Goal: Transaction & Acquisition: Subscribe to service/newsletter

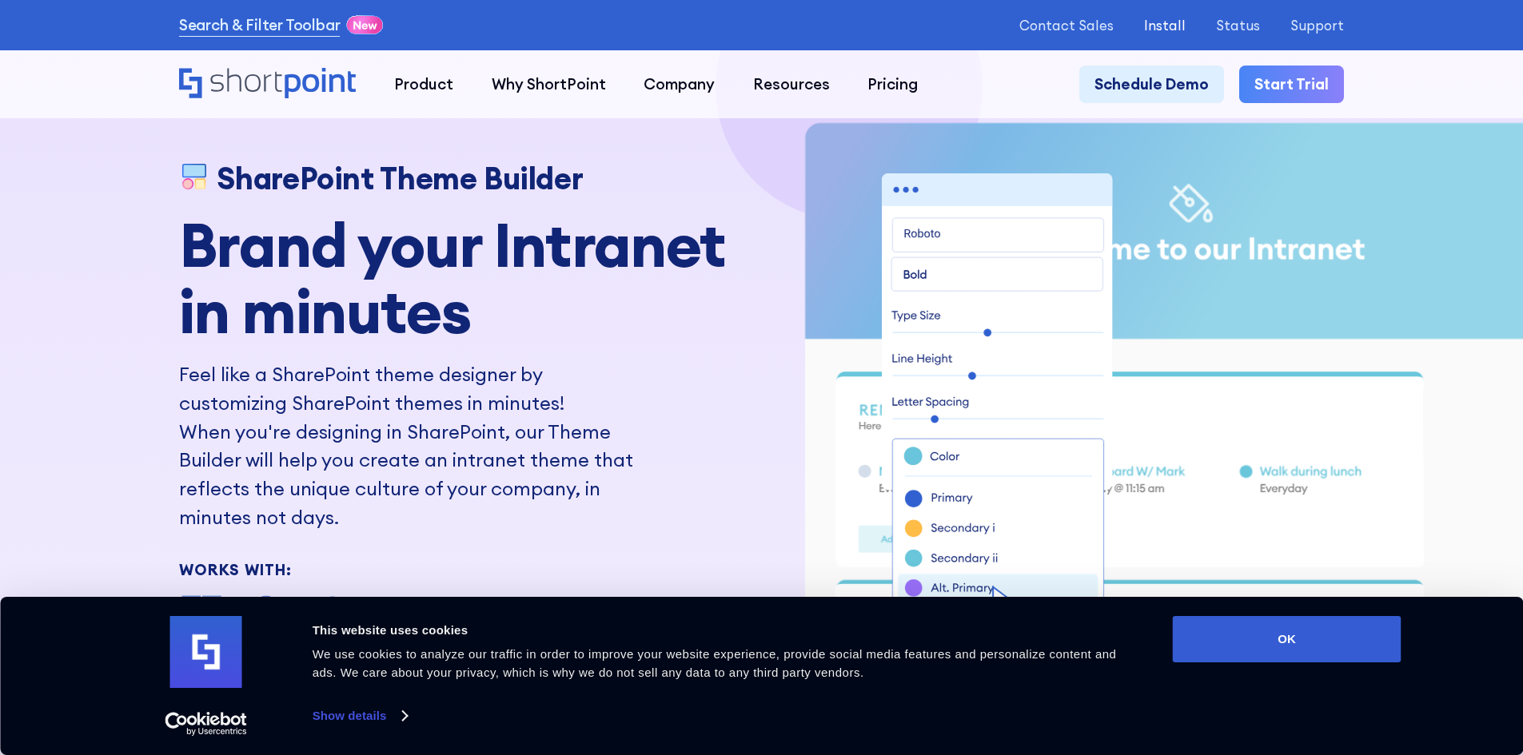
click at [1186, 27] on p "Install" at bounding box center [1165, 25] width 42 height 15
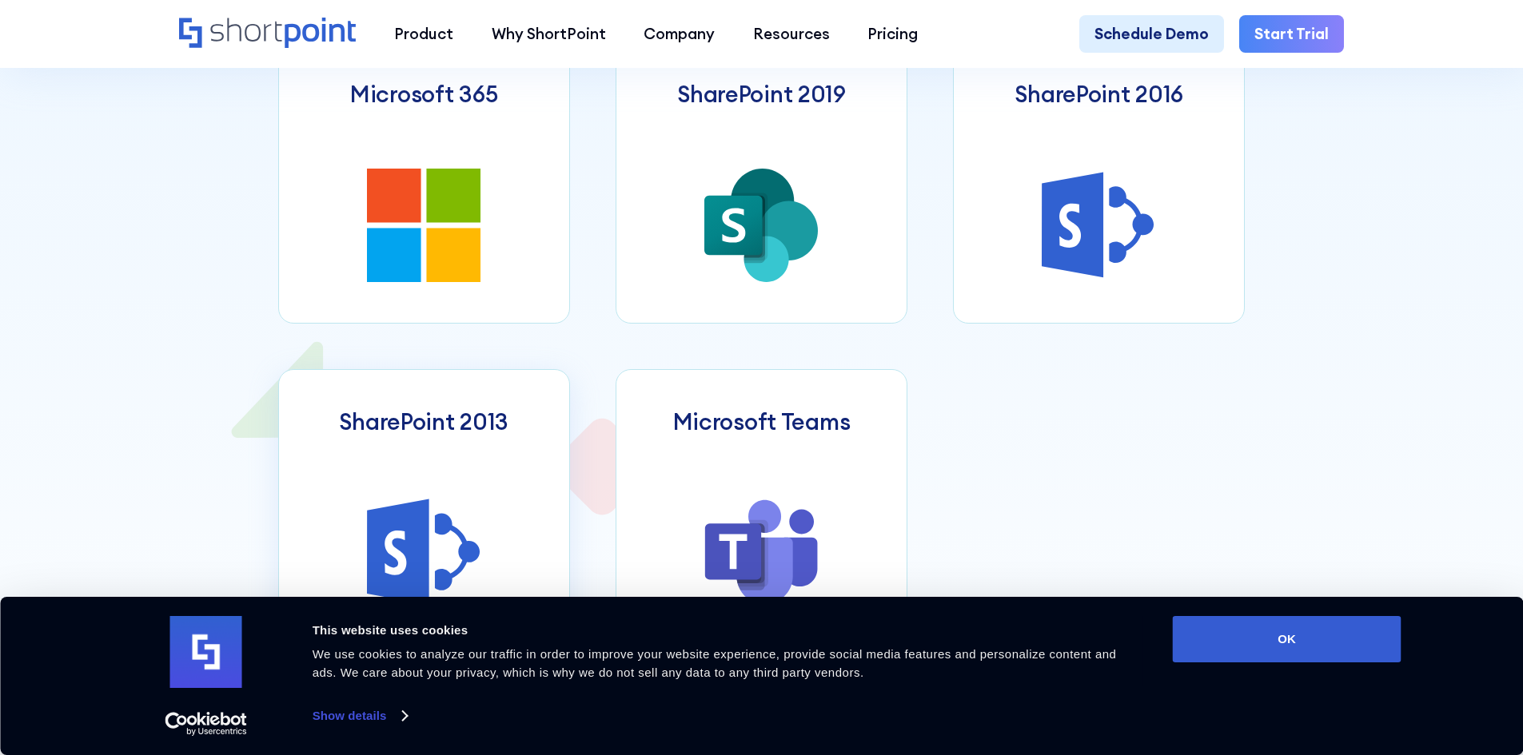
scroll to position [879, 0]
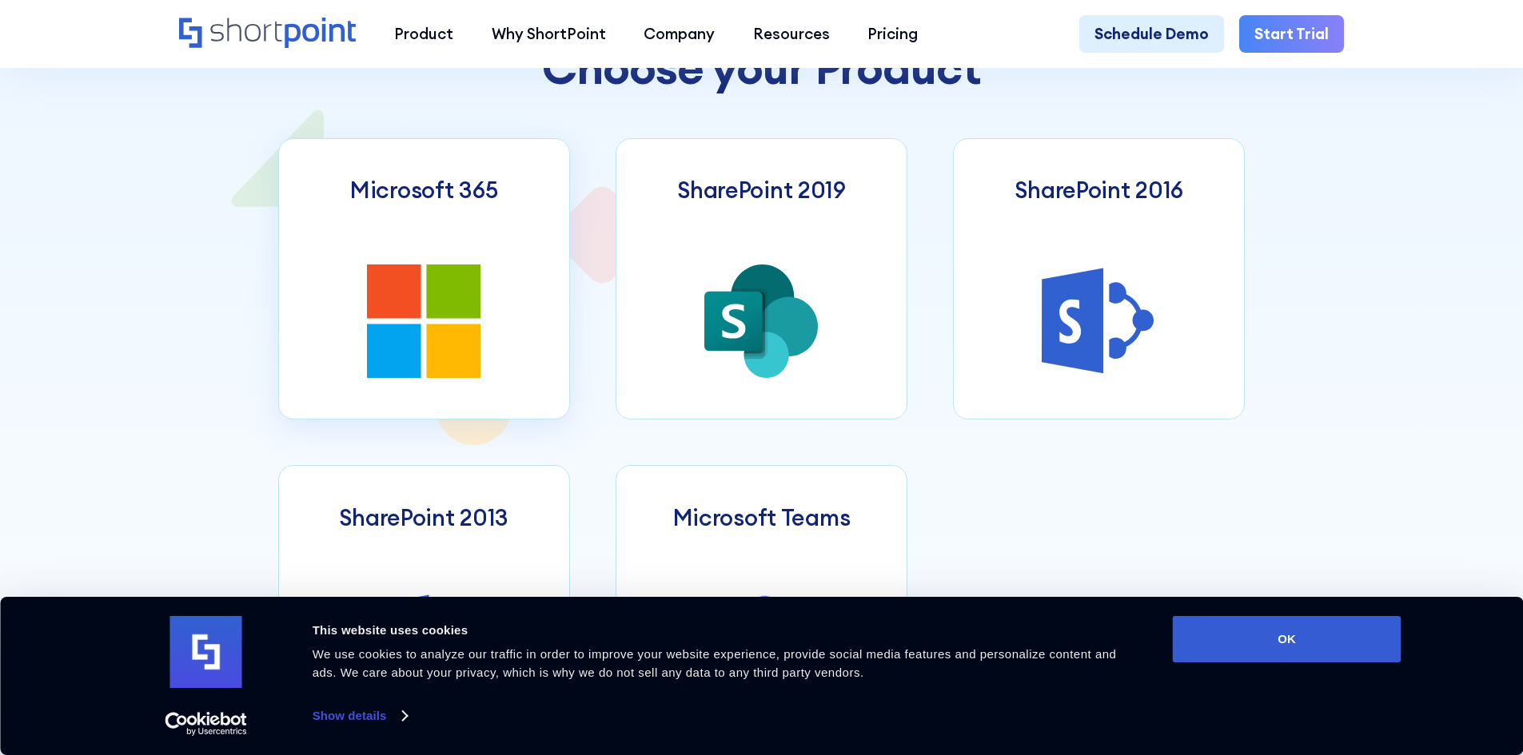
click at [423, 305] on icon at bounding box center [424, 322] width 114 height 114
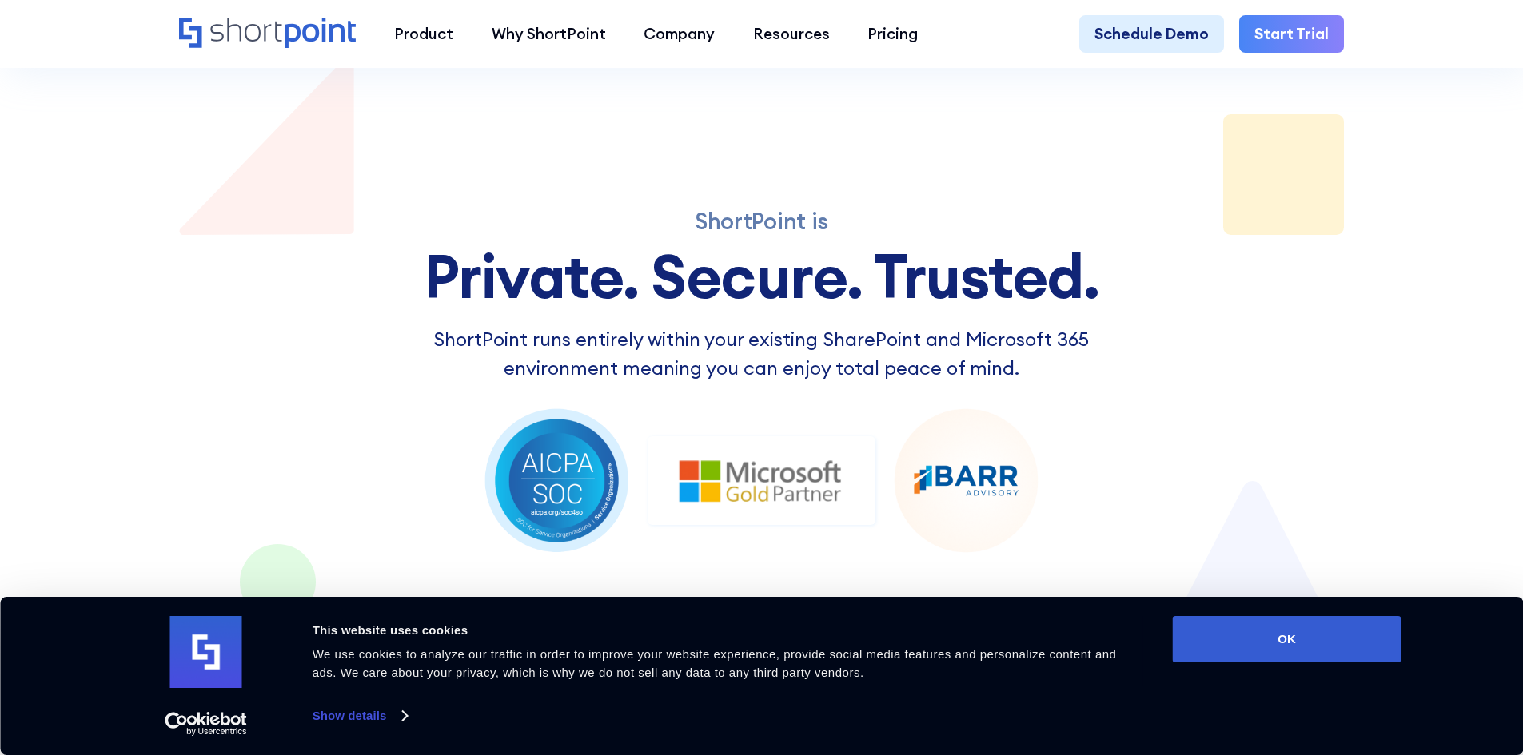
scroll to position [2478, 0]
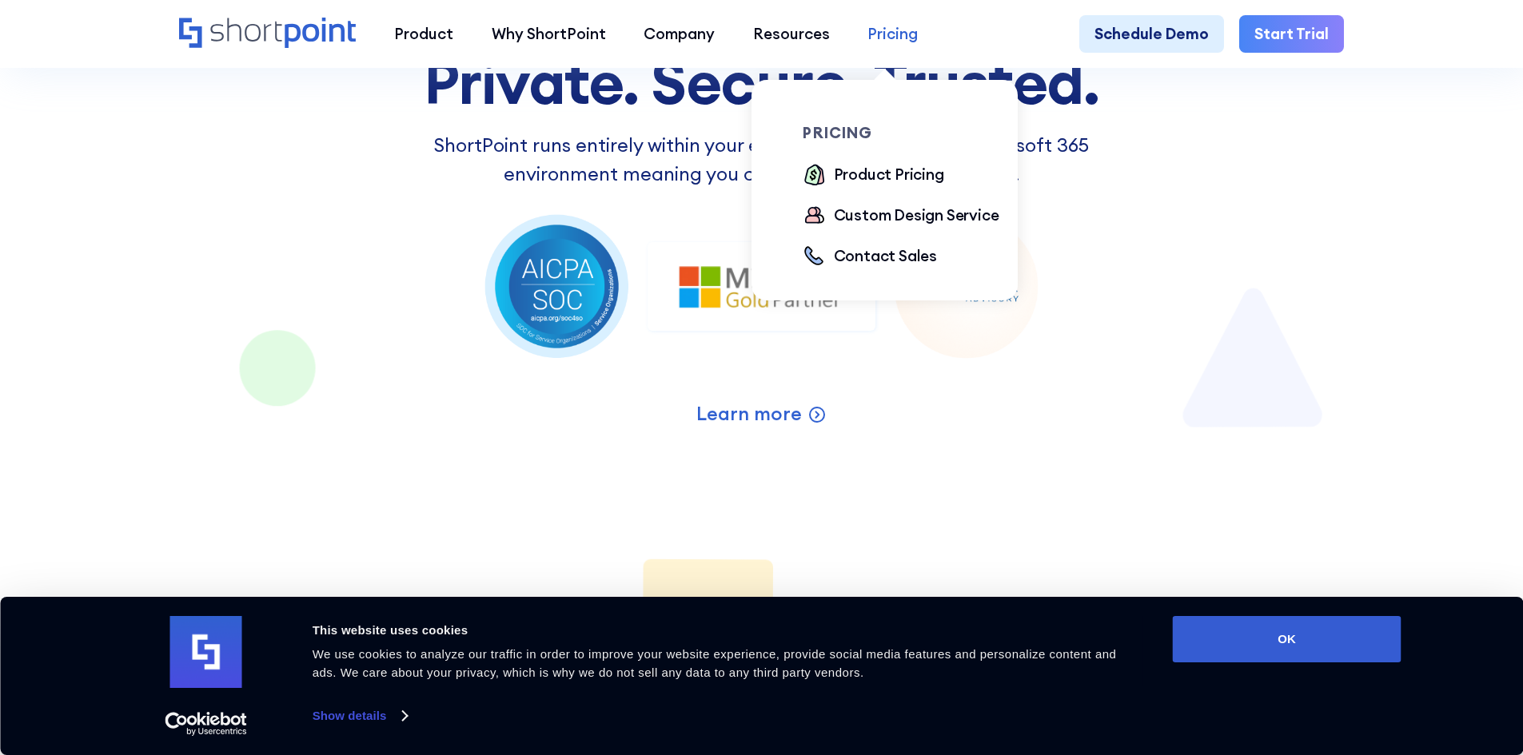
click at [886, 43] on div "Pricing" at bounding box center [892, 33] width 50 height 23
click at [900, 178] on div "Product Pricing" at bounding box center [889, 174] width 110 height 23
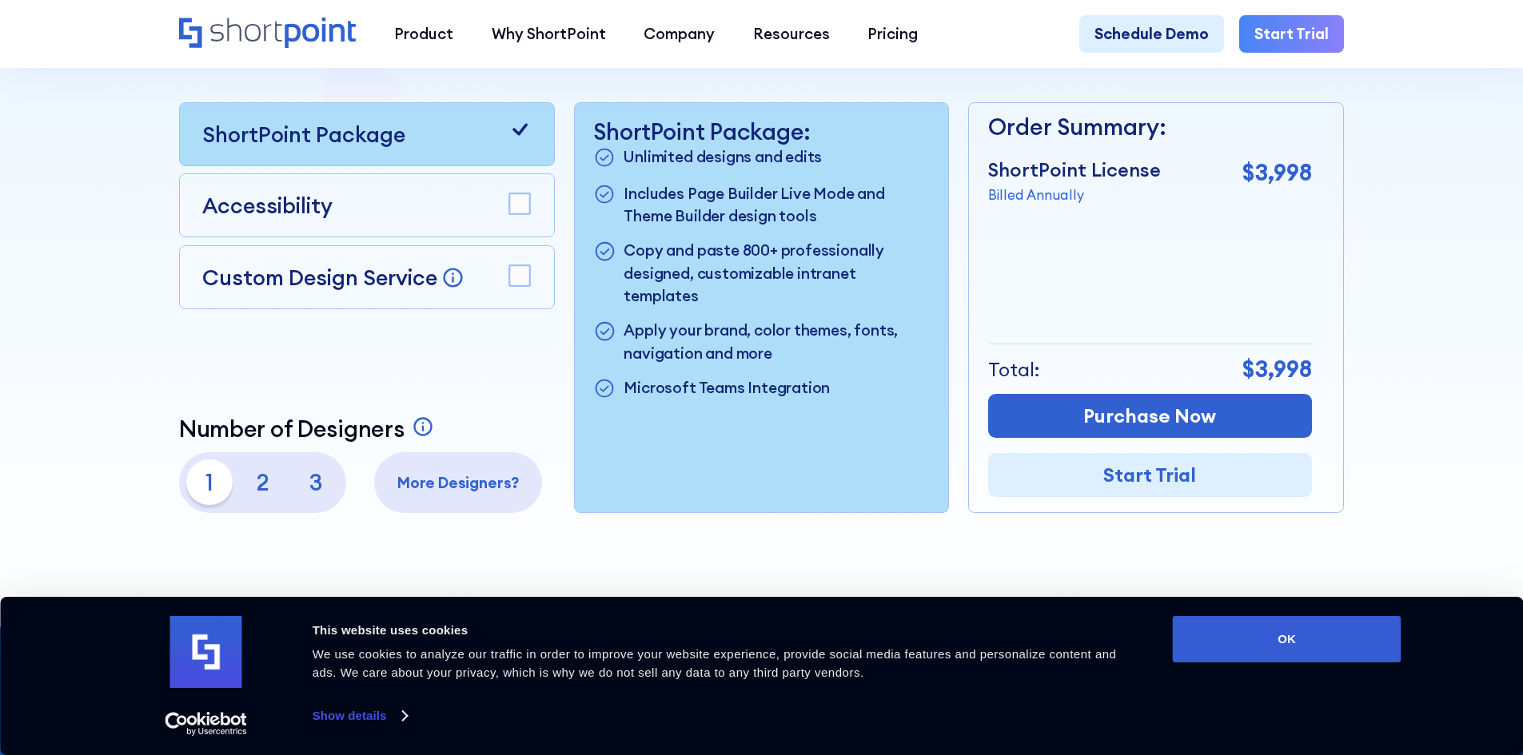
scroll to position [480, 0]
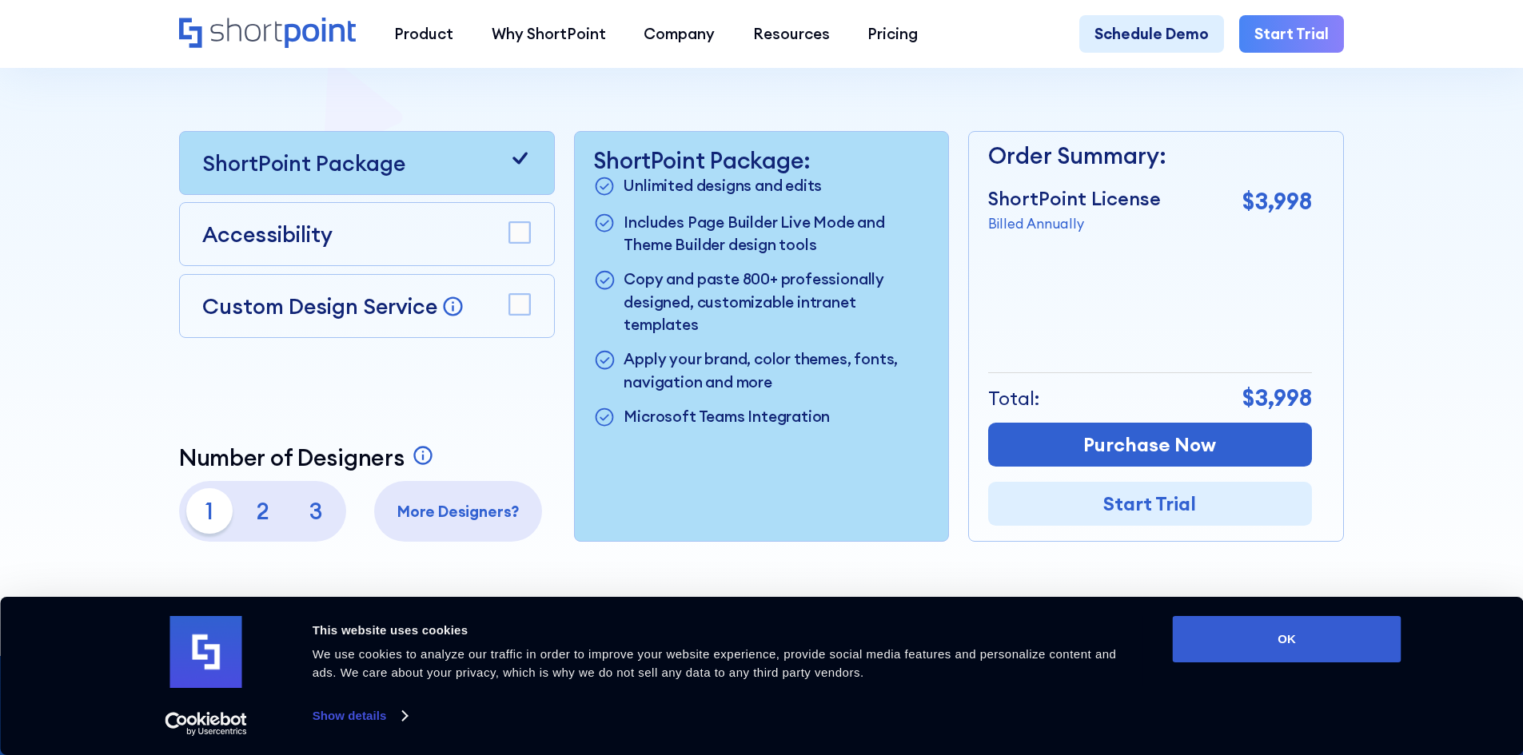
click at [532, 225] on div "Accessibility" at bounding box center [367, 234] width 376 height 64
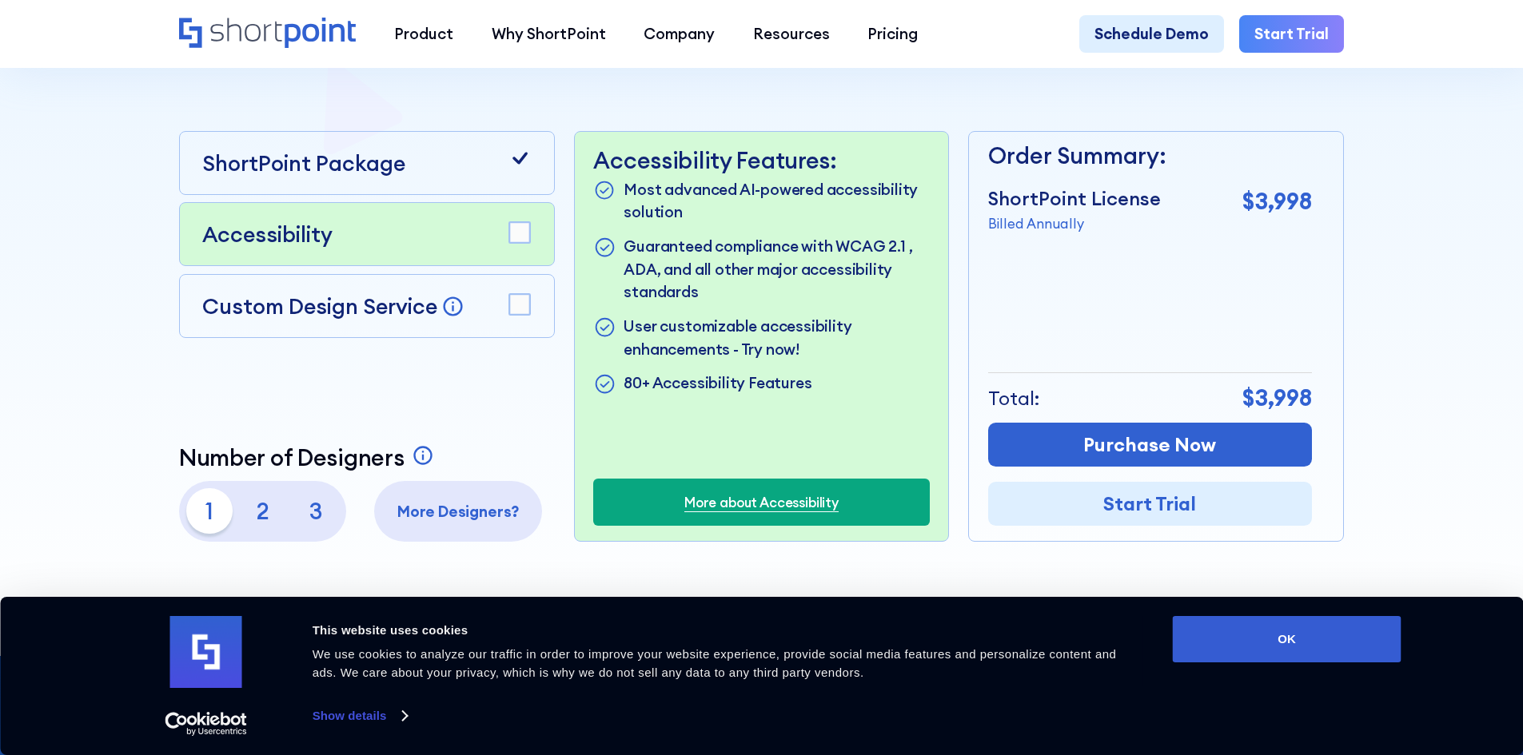
click at [520, 244] on rect at bounding box center [519, 233] width 21 height 21
click at [509, 315] on rect at bounding box center [519, 304] width 21 height 21
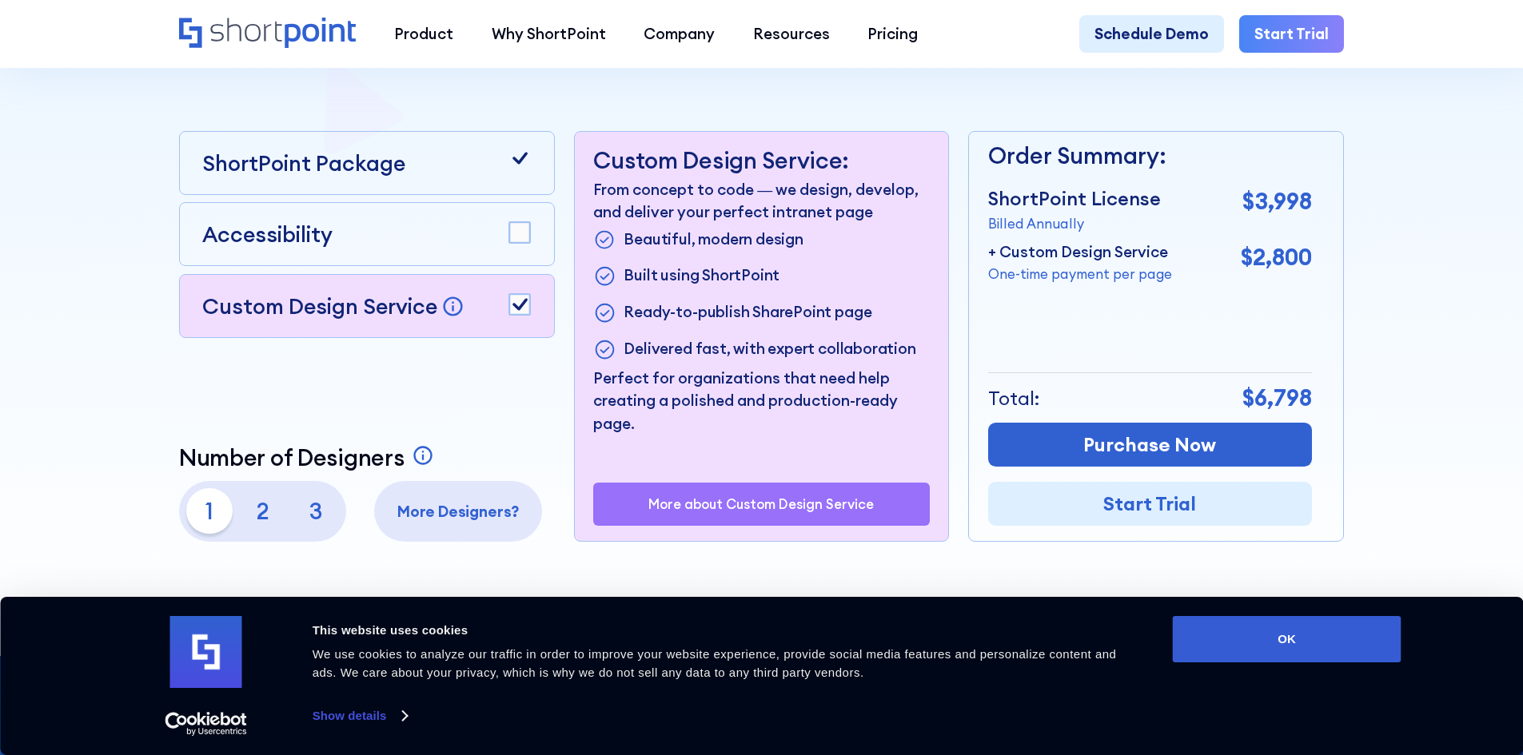
click at [509, 315] on rect at bounding box center [519, 304] width 21 height 21
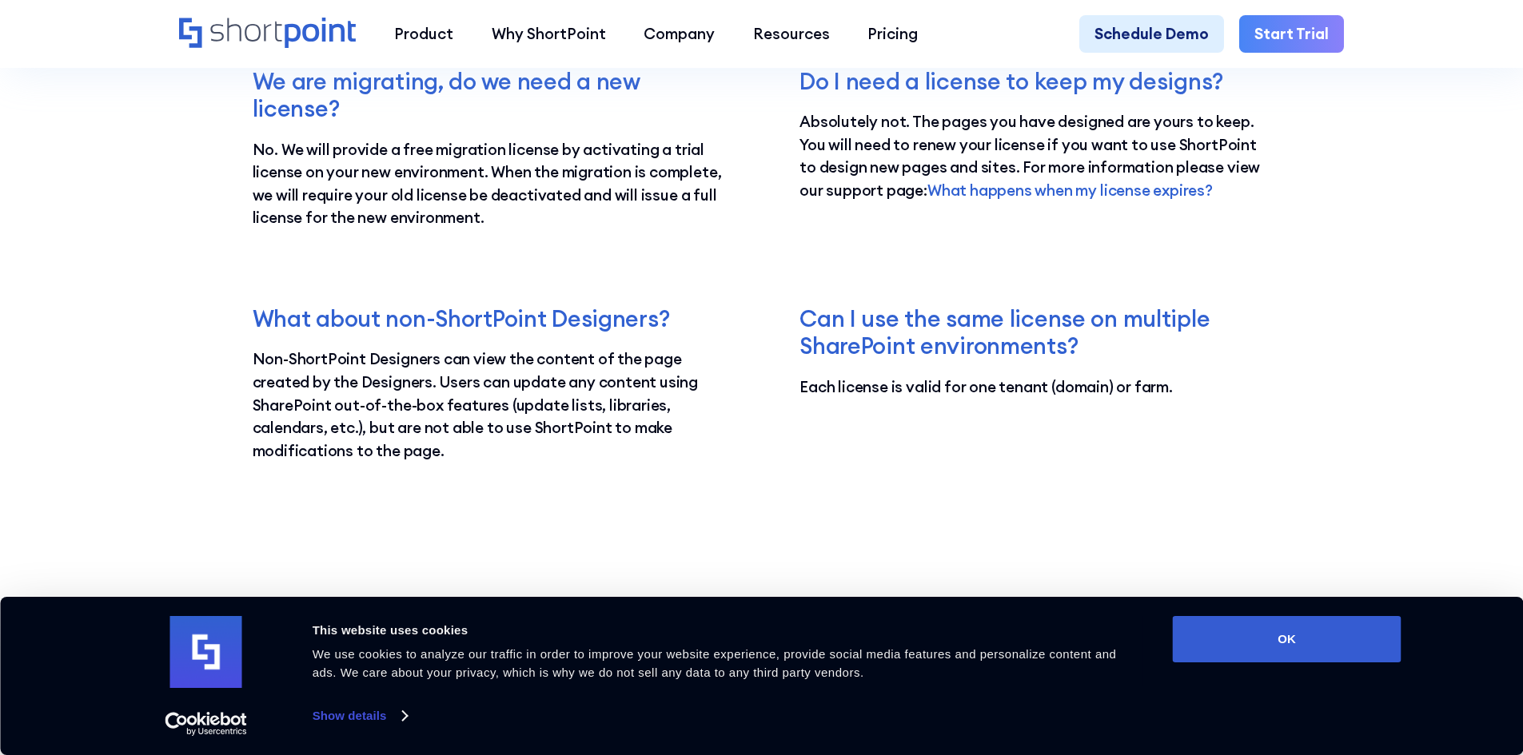
scroll to position [3278, 0]
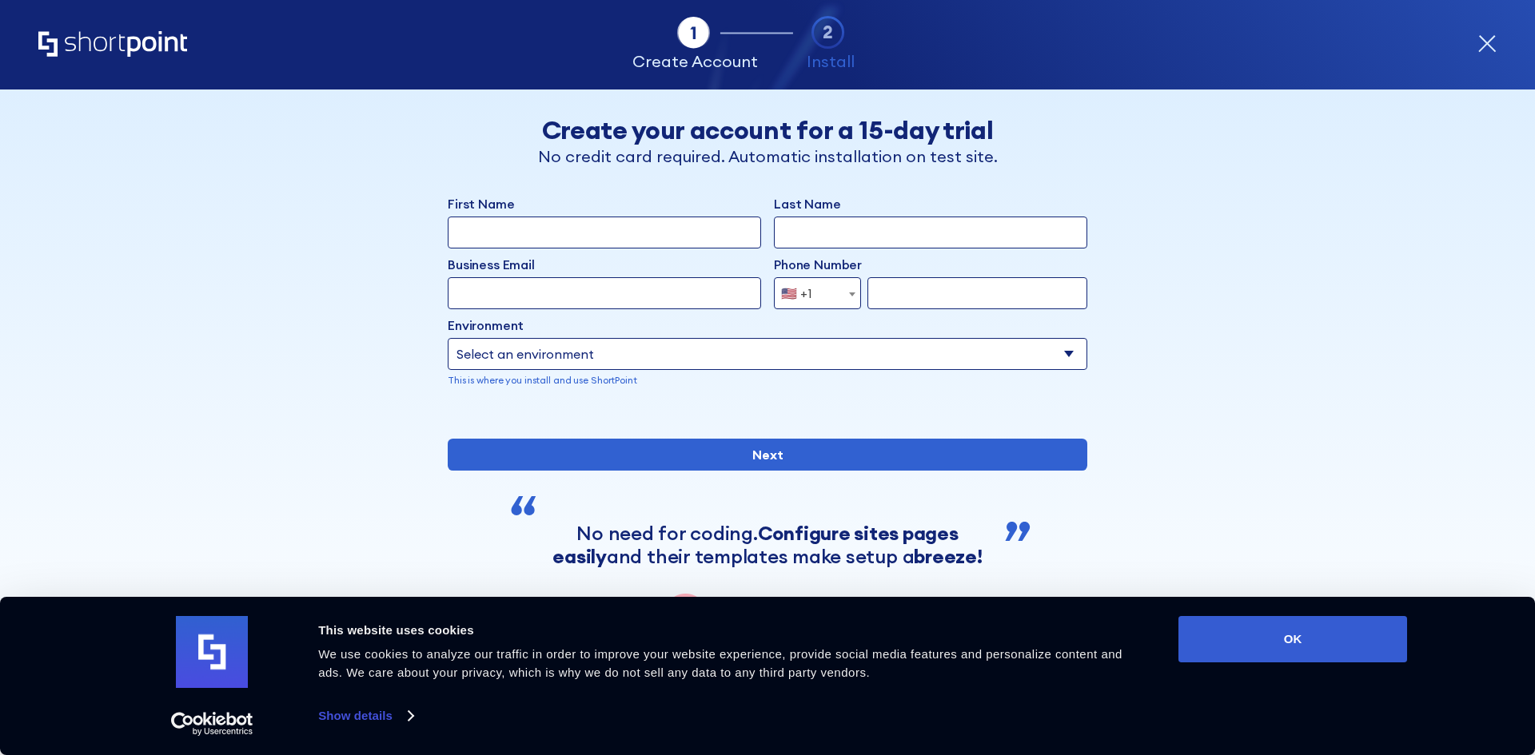
click at [795, 342] on select "Select an environment Microsoft 365 SharePoint Online SharePoint 2019 (On-Premi…" at bounding box center [768, 354] width 640 height 32
select select "Microsoft 365"
click at [448, 338] on select "Select an environment Microsoft 365 SharePoint Online SharePoint 2019 (On-Premi…" at bounding box center [768, 354] width 640 height 32
click at [580, 226] on input "First Name" at bounding box center [604, 233] width 313 height 32
type input "[PERSON_NAME]"
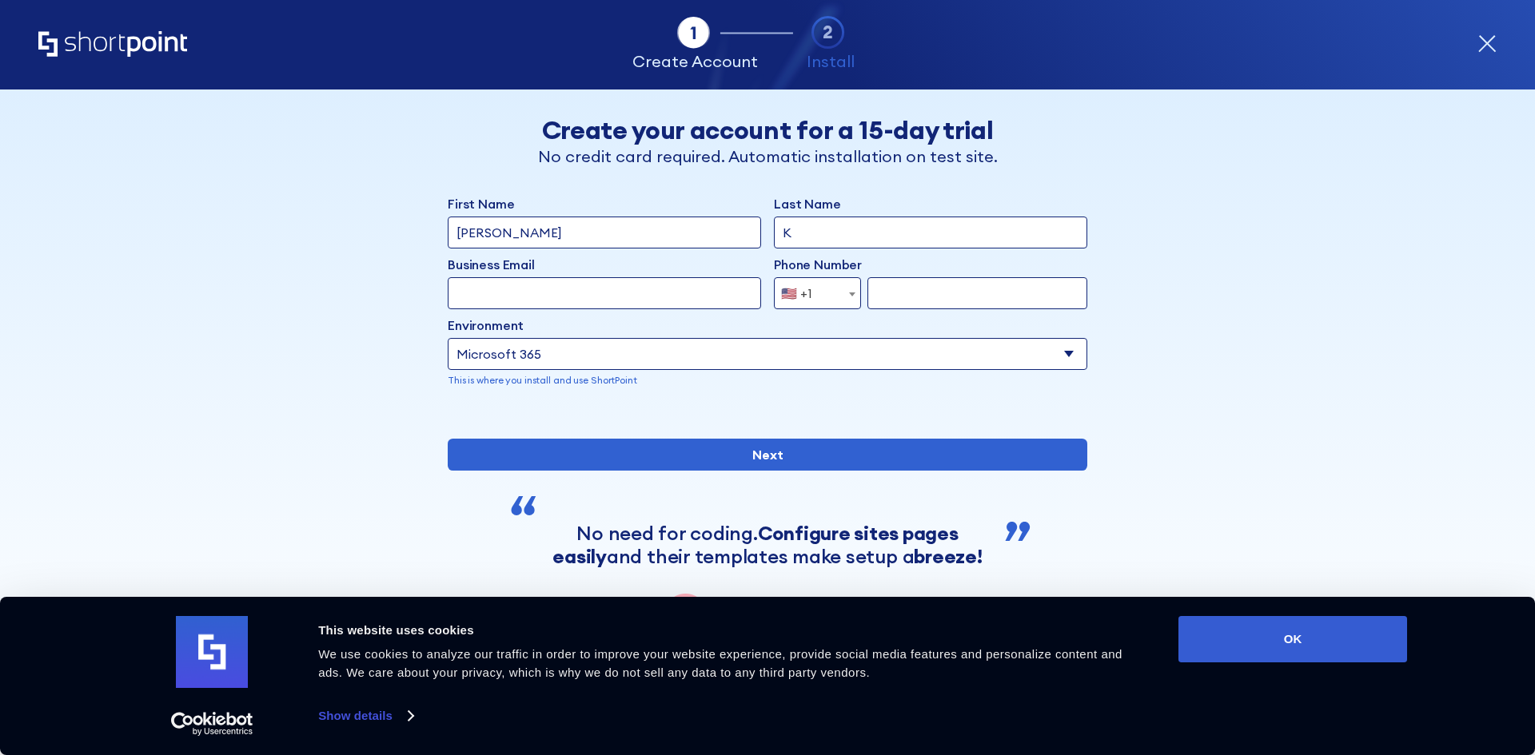
type input "K"
click at [503, 286] on input "Kinuthia" at bounding box center [604, 293] width 313 height 32
type input "[PERSON_NAME][EMAIL_ADDRESS][PERSON_NAME][DOMAIN_NAME]"
click at [781, 303] on div "🇺🇸 +1" at bounding box center [796, 293] width 31 height 32
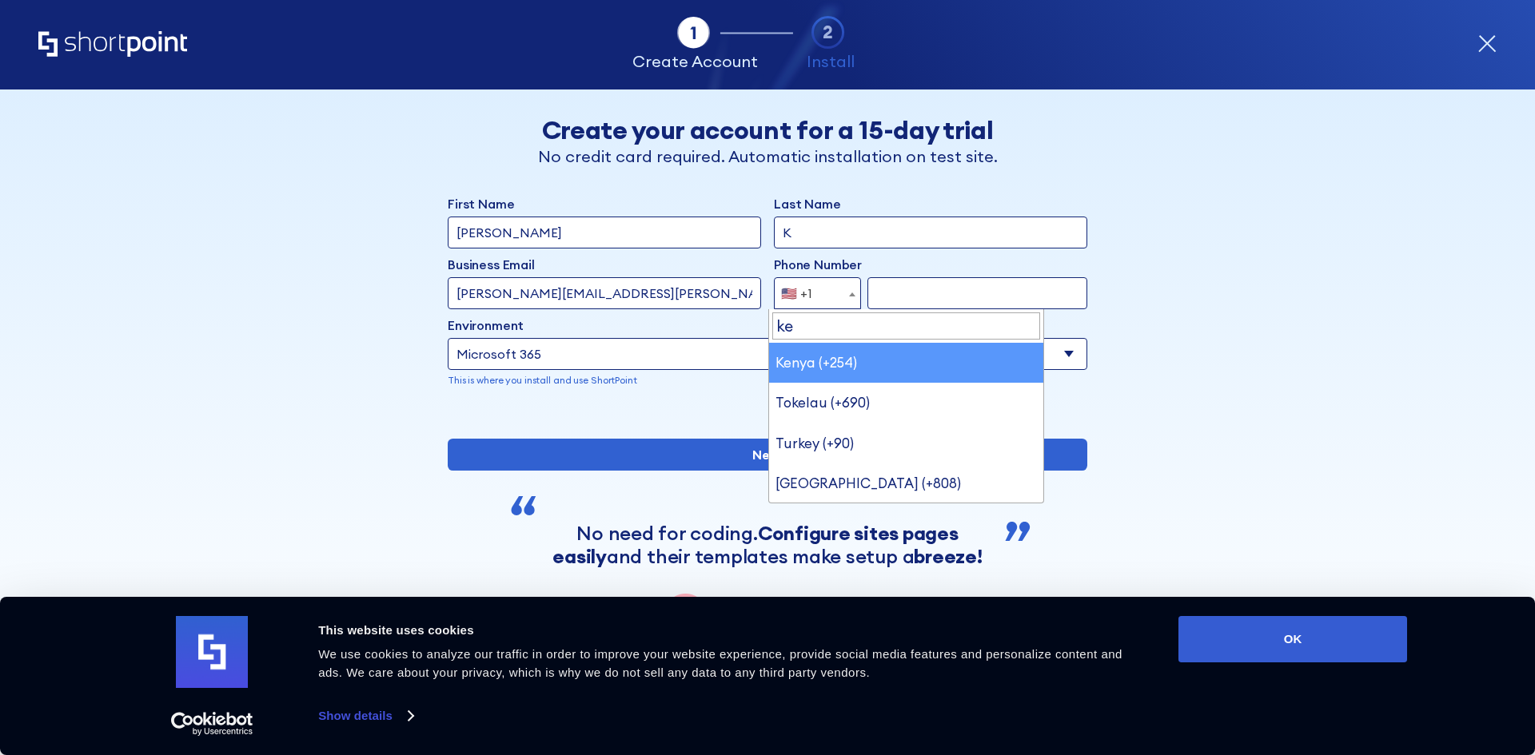
type input "ke"
select select "+254"
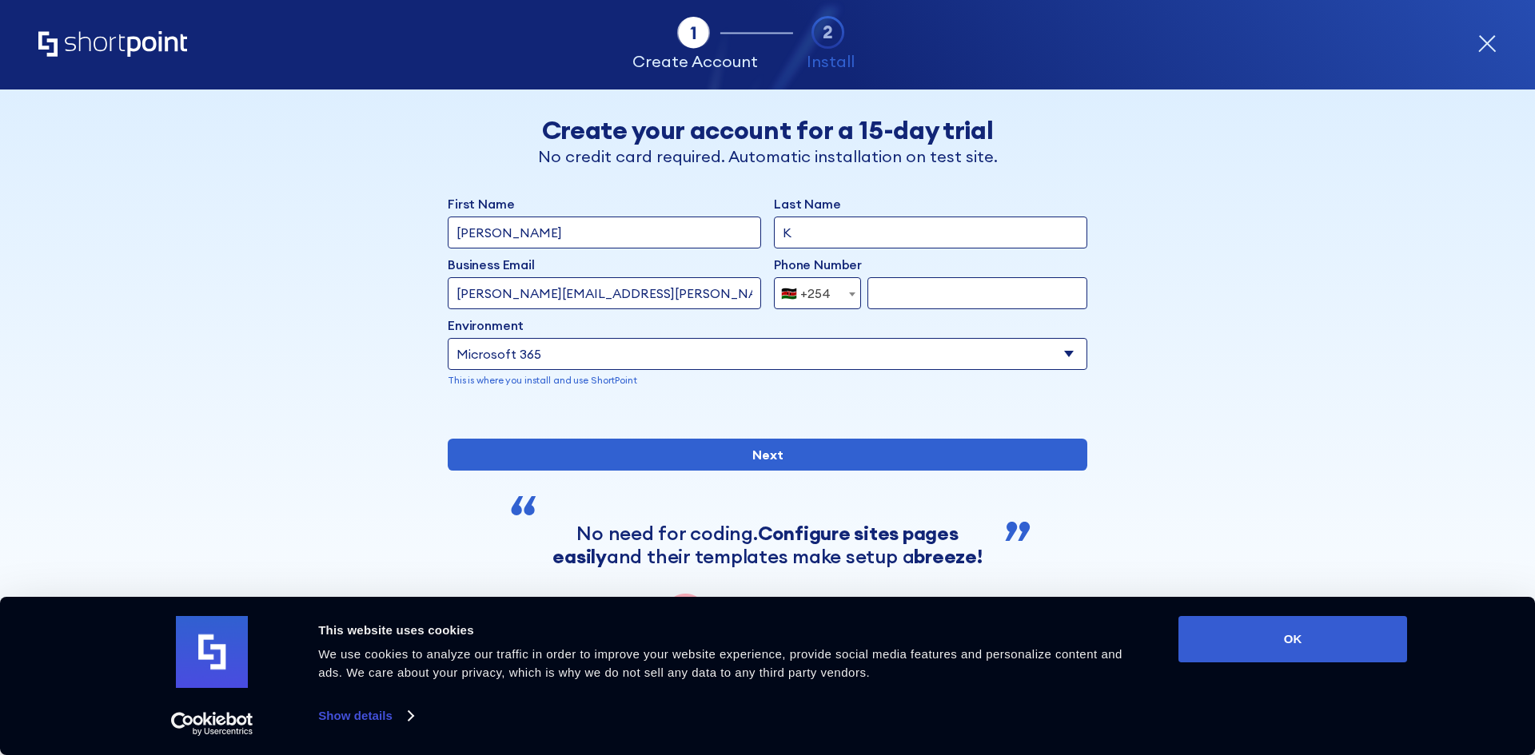
click at [963, 289] on input "form" at bounding box center [977, 293] width 220 height 32
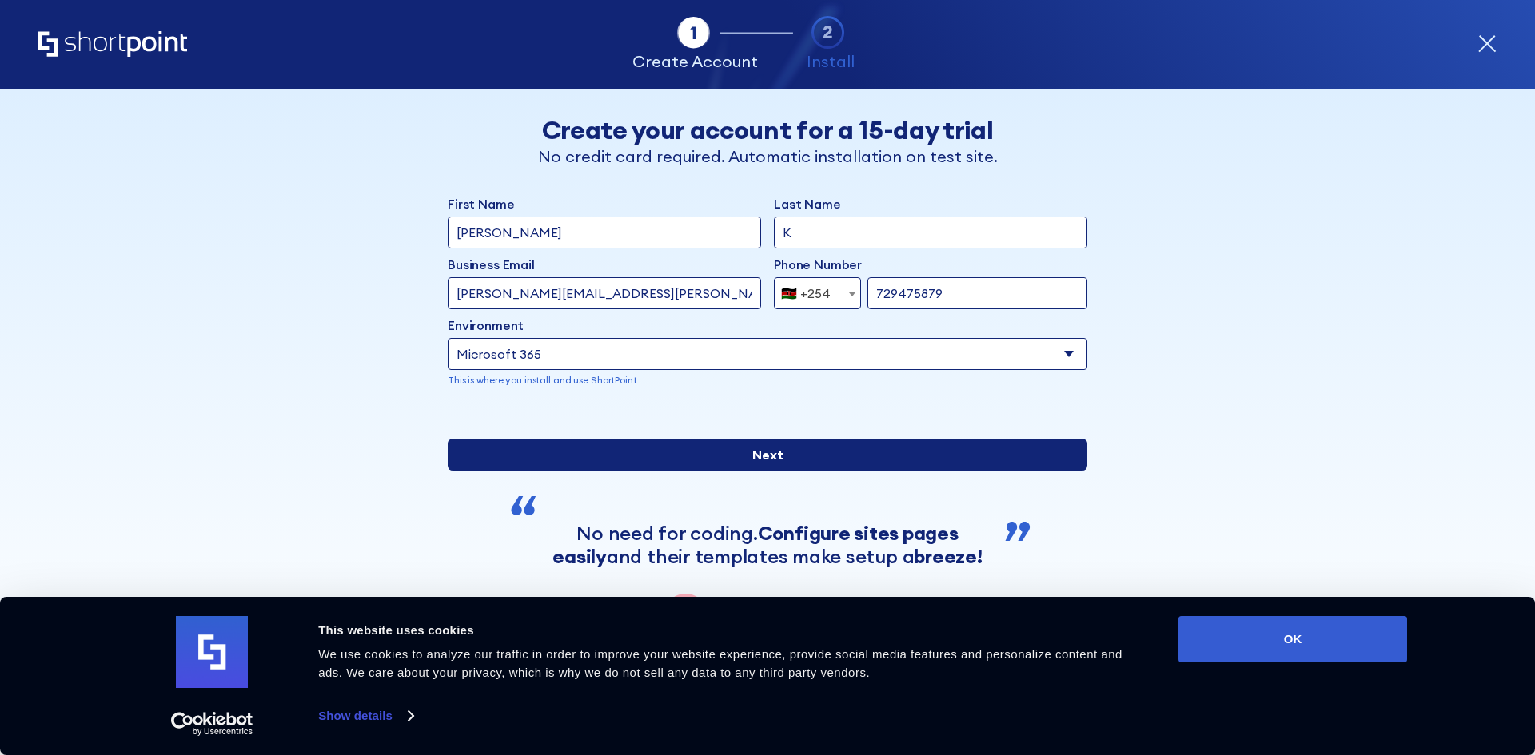
type input "729475879"
click at [769, 471] on input "Next" at bounding box center [768, 455] width 640 height 32
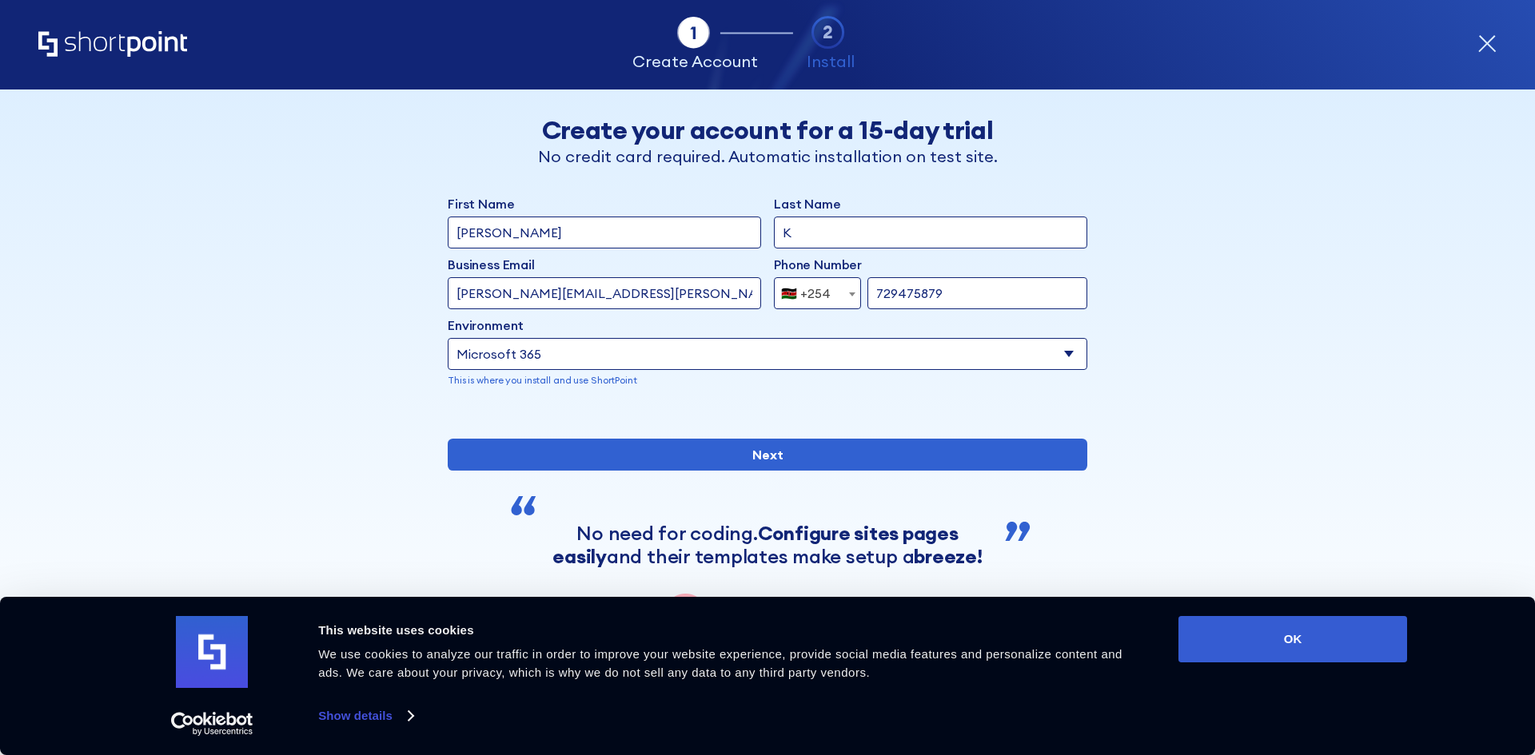
click at [833, 226] on input "K" at bounding box center [930, 233] width 313 height 32
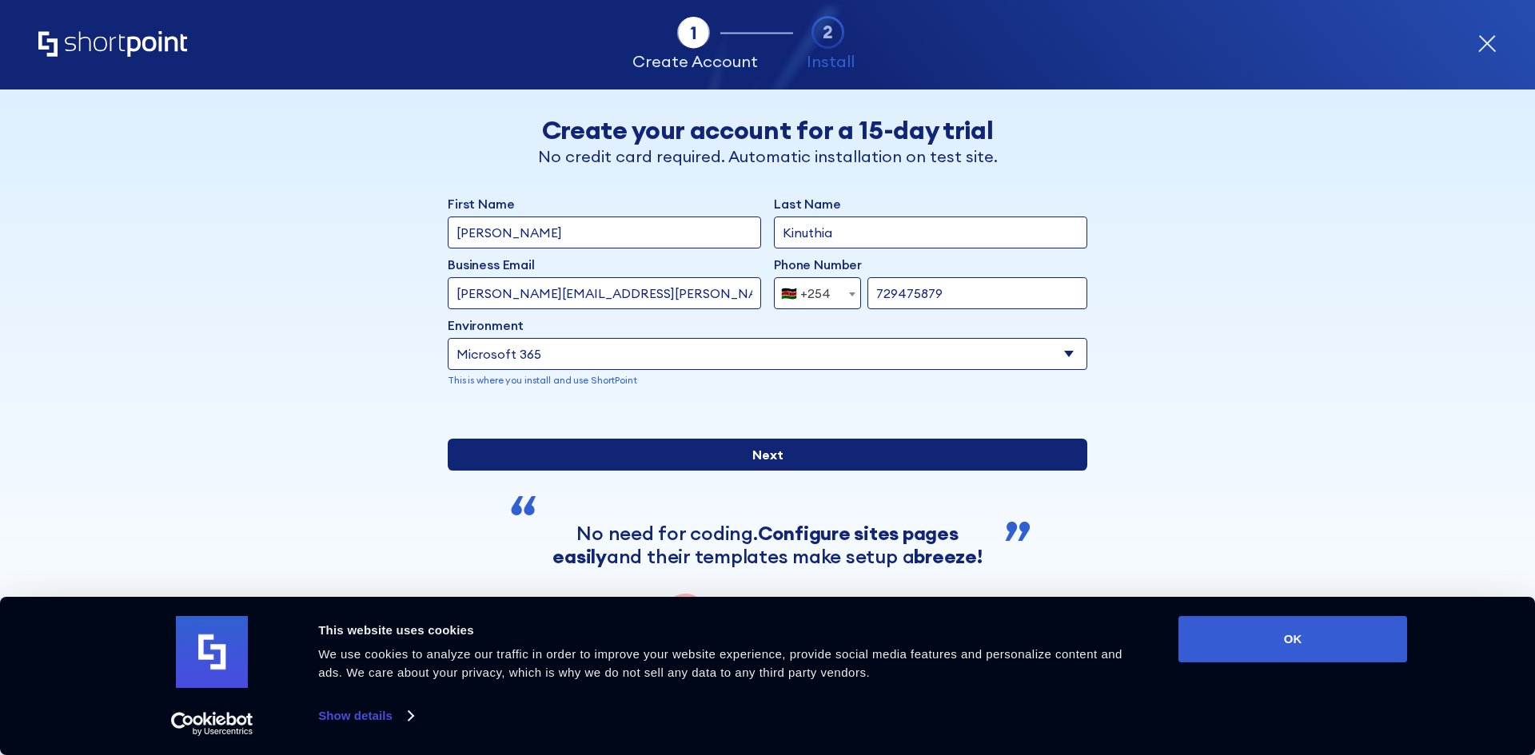
type input "Kinuthia"
click at [753, 471] on input "Next" at bounding box center [768, 455] width 640 height 32
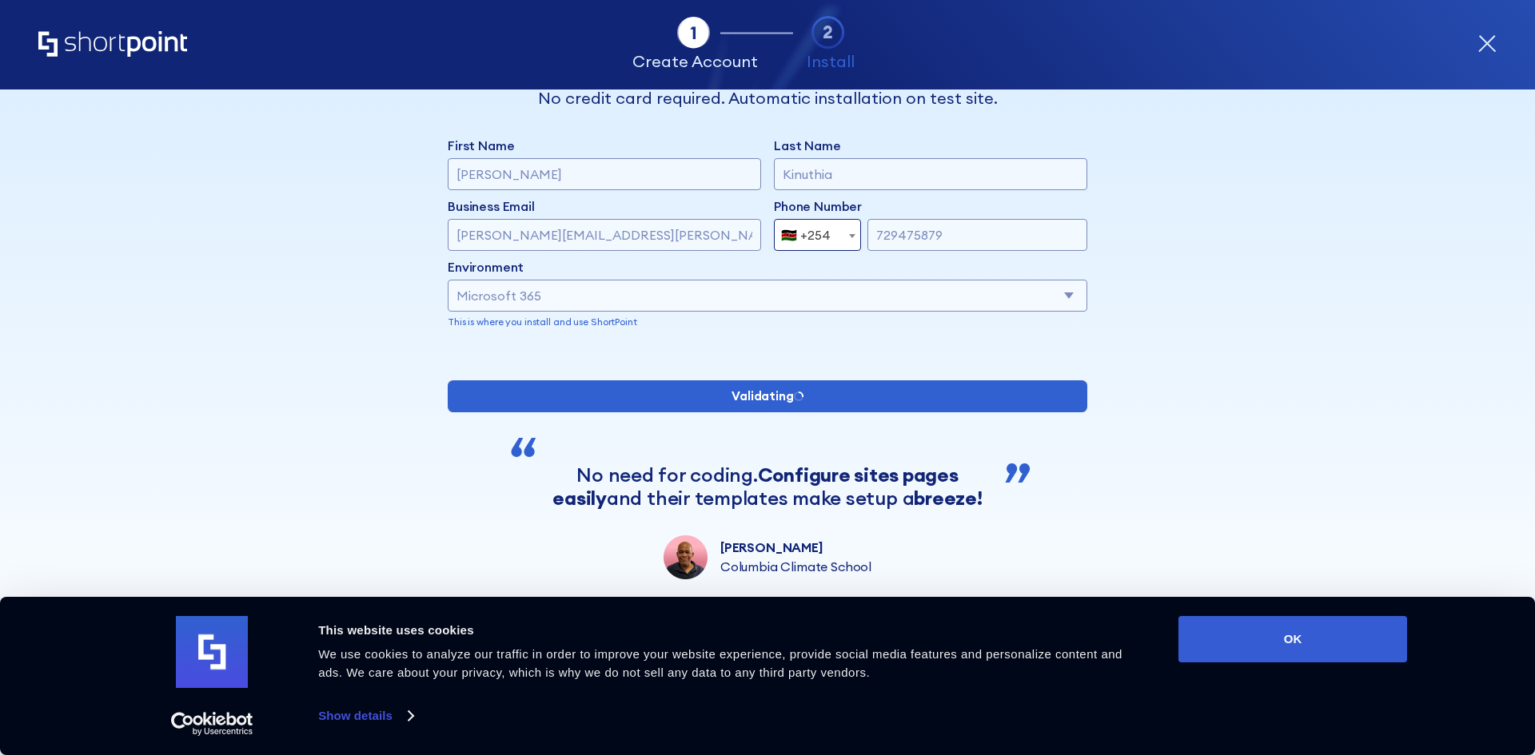
scroll to position [112, 0]
